Goal: Obtain resource: Download file/media

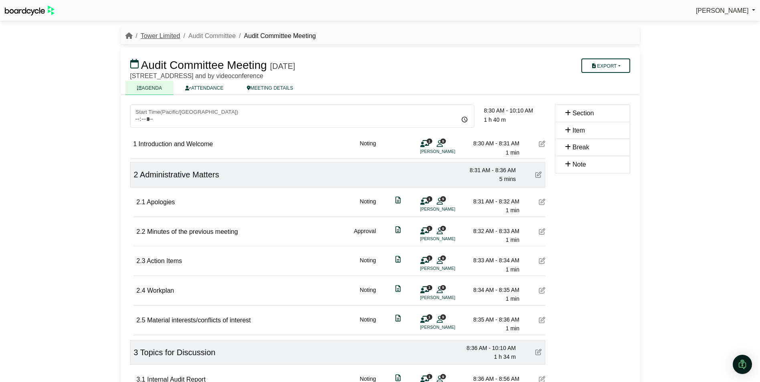
click at [159, 32] on link "Tower Limited" at bounding box center [161, 35] width 40 height 7
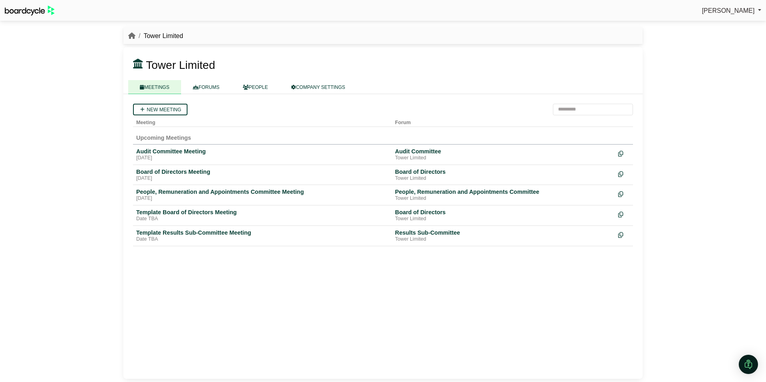
click at [222, 297] on div "New meeting Meeting Forum Upcoming Meetings Audit Committee Meeting Thursday, 2…" at bounding box center [382, 236] width 519 height 285
click at [204, 192] on div "People, Remuneration and Appointments Committee Meeting" at bounding box center [262, 191] width 252 height 7
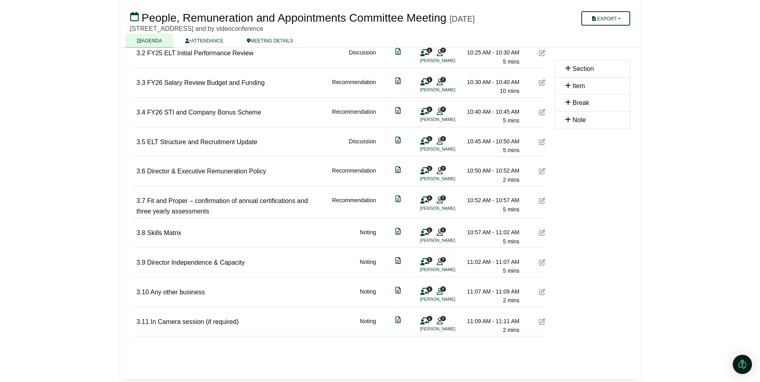
scroll to position [369, 0]
click at [619, 18] on button "Export" at bounding box center [605, 18] width 48 height 14
click at [613, 68] on link "Diligent Bookbuilder" at bounding box center [616, 69] width 70 height 12
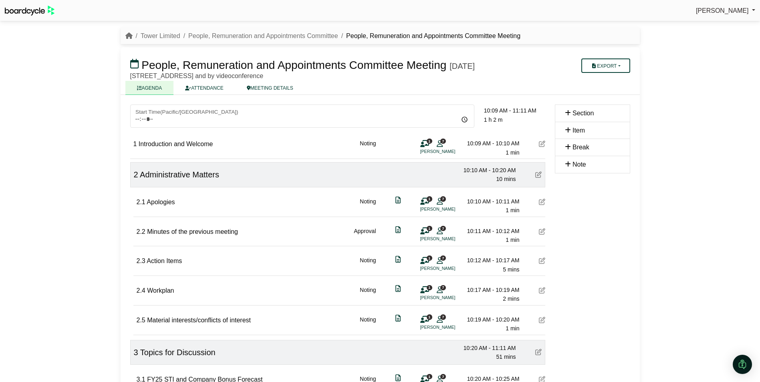
click at [700, 172] on div "[PERSON_NAME] Sign Out Tower Limited People, Remuneration and Appointments Comm…" at bounding box center [380, 191] width 760 height 382
